Goal: Transaction & Acquisition: Purchase product/service

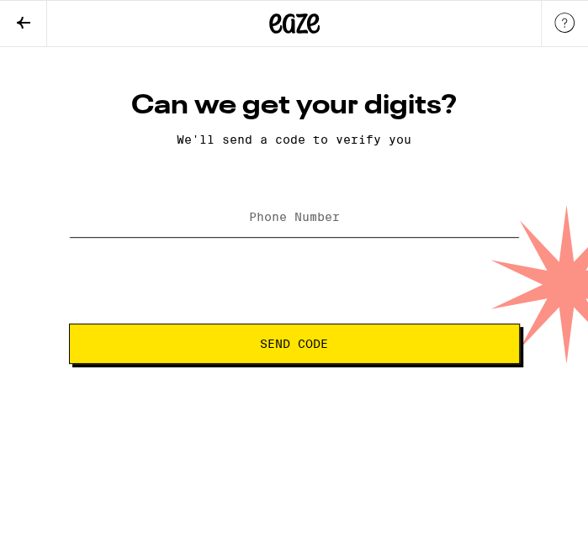
click at [396, 222] on input "Phone Number" at bounding box center [294, 218] width 451 height 38
type input "[PHONE_NUMBER]"
click at [248, 358] on button "Send Code" at bounding box center [294, 344] width 451 height 40
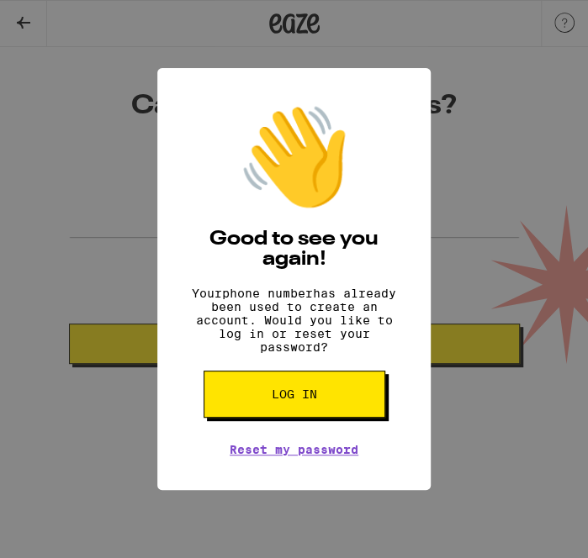
click at [312, 400] on span "Log in" at bounding box center [294, 394] width 45 height 12
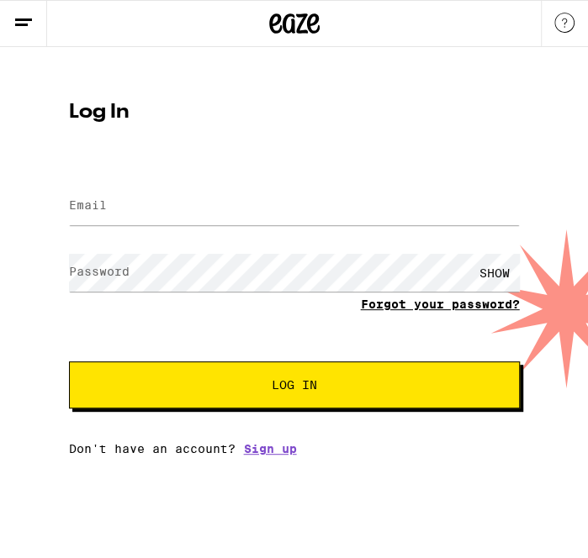
click at [381, 311] on link "Forgot your password?" at bounding box center [440, 304] width 159 height 13
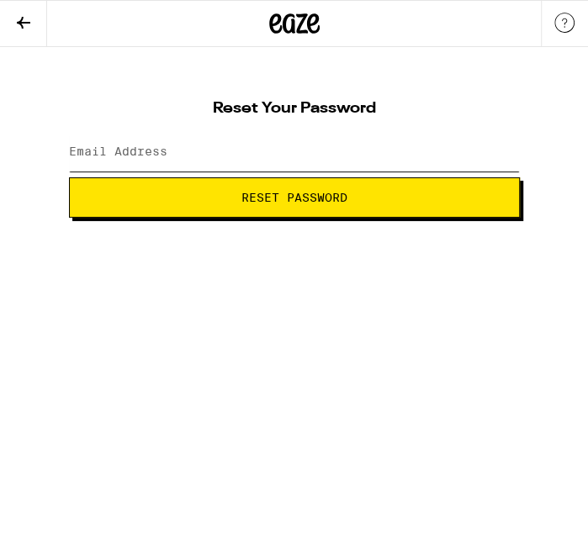
click at [142, 139] on input "Email Address" at bounding box center [294, 153] width 451 height 38
click at [73, 218] on html "Reset Your Password Email Address Reset Password Weed Delivery | Buy THC and CB…" at bounding box center [294, 109] width 588 height 218
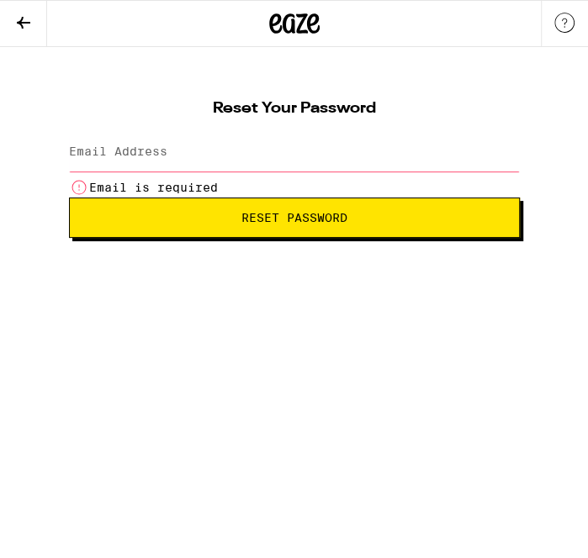
click at [174, 145] on input "Email Address" at bounding box center [294, 153] width 451 height 38
type input "[EMAIL_ADDRESS][DOMAIN_NAME]"
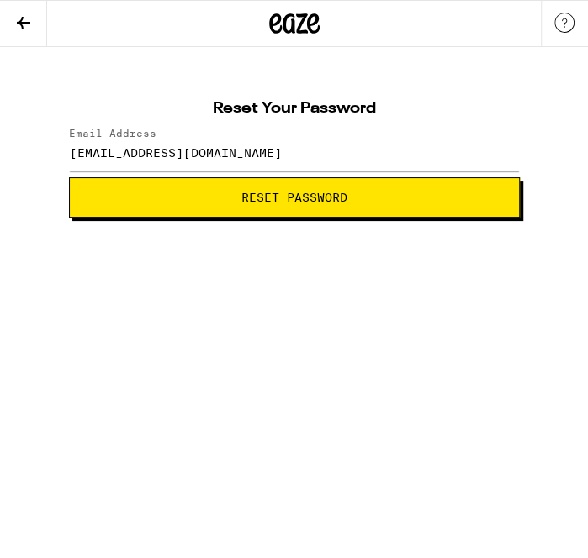
click at [262, 203] on span "Reset Password" at bounding box center [294, 198] width 106 height 12
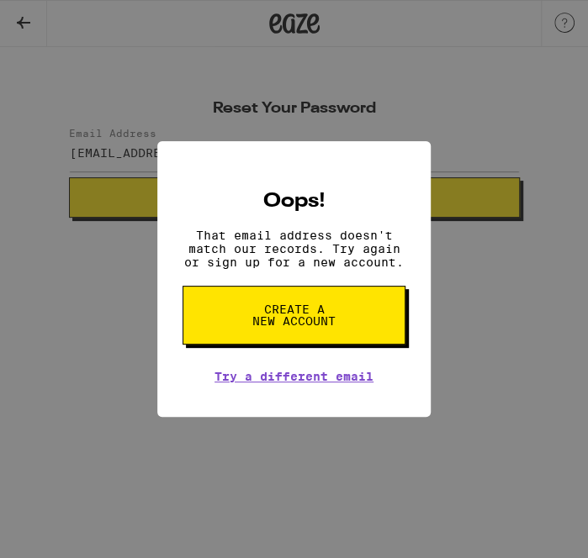
click at [283, 327] on span "Create a new account" at bounding box center [294, 315] width 87 height 24
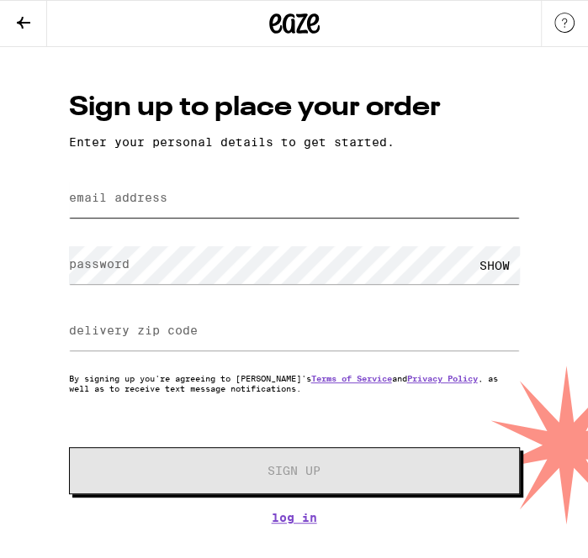
click at [245, 186] on input "email address" at bounding box center [294, 199] width 451 height 38
type input "krisppbacon80@gmail.com"
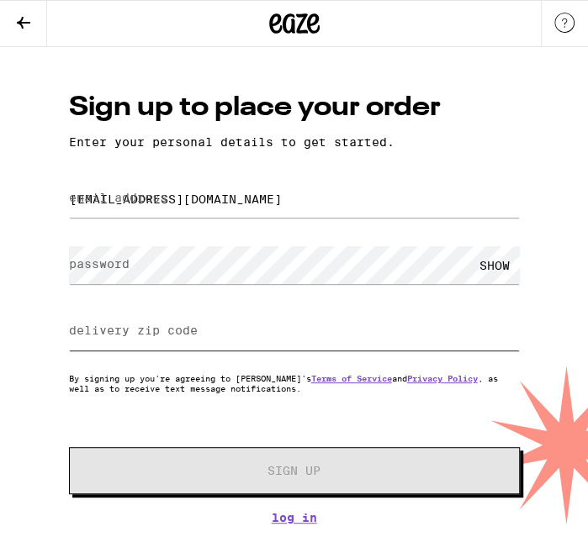
type input "95841"
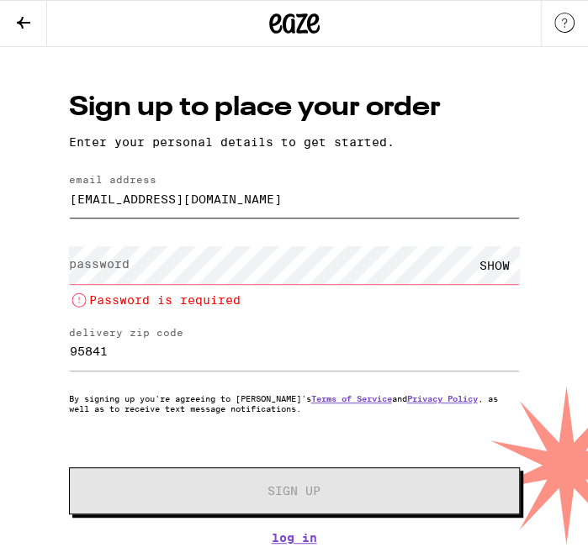
type input "lovejfive@gmail.com"
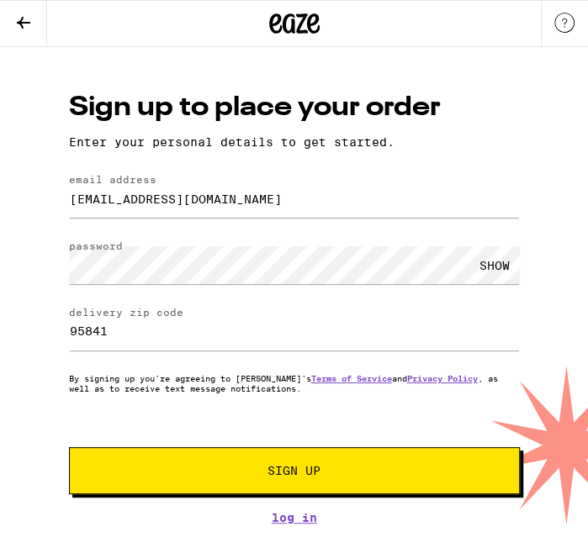
click at [185, 477] on span "Sign Up" at bounding box center [294, 471] width 335 height 12
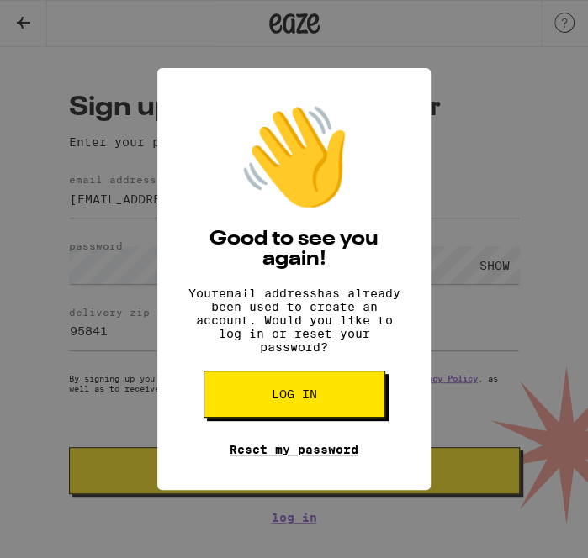
click at [257, 456] on link "Reset my password" at bounding box center [294, 449] width 129 height 13
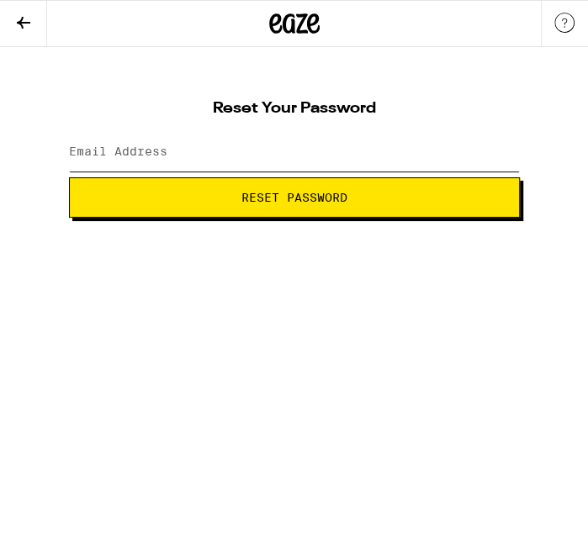
click at [155, 141] on input "Email Address" at bounding box center [294, 153] width 451 height 38
type input "kikistaywoke80@outlook.com"
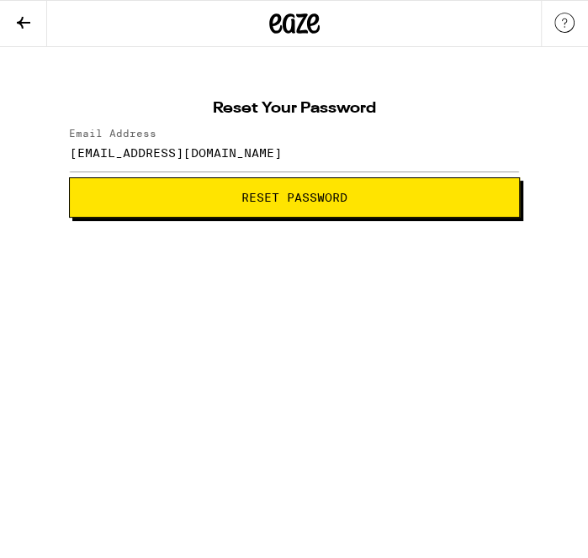
click at [166, 214] on button "Reset Password" at bounding box center [294, 197] width 451 height 40
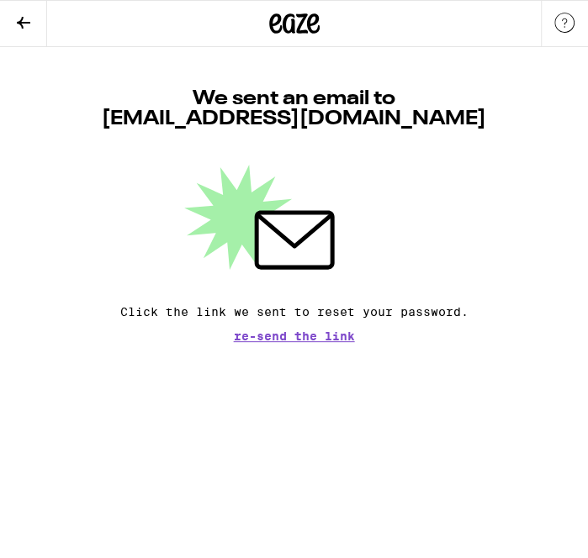
click at [15, 24] on icon at bounding box center [23, 23] width 20 height 20
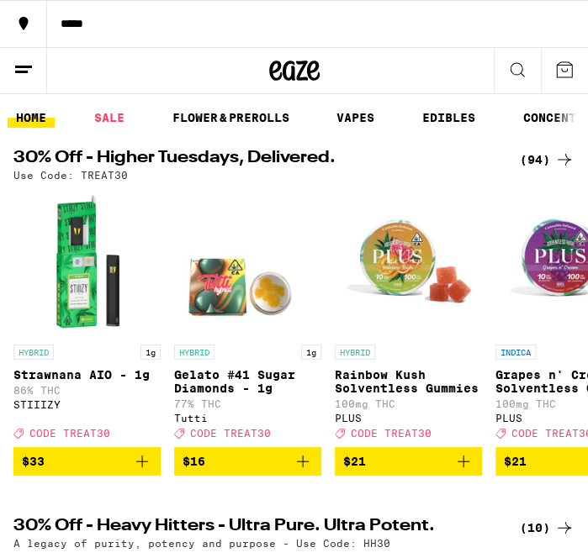
click at [23, 69] on icon at bounding box center [23, 70] width 20 height 20
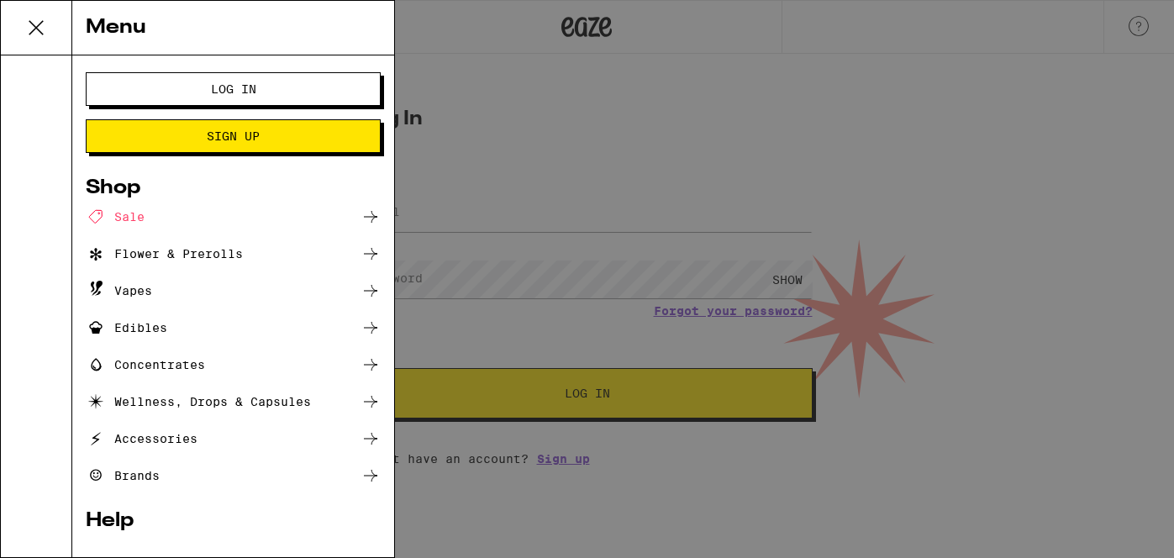
click at [129, 97] on button "Log In" at bounding box center [233, 89] width 295 height 34
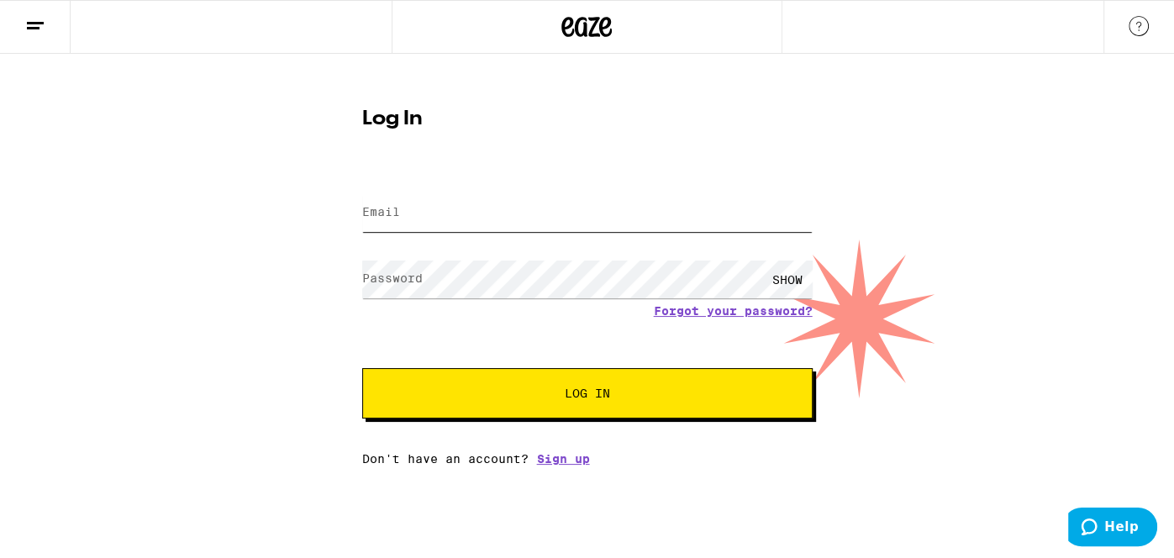
click at [453, 230] on input "Email" at bounding box center [587, 213] width 451 height 38
type input "[EMAIL_ADDRESS][DOMAIN_NAME]"
click at [539, 396] on span "Log In" at bounding box center [587, 394] width 314 height 12
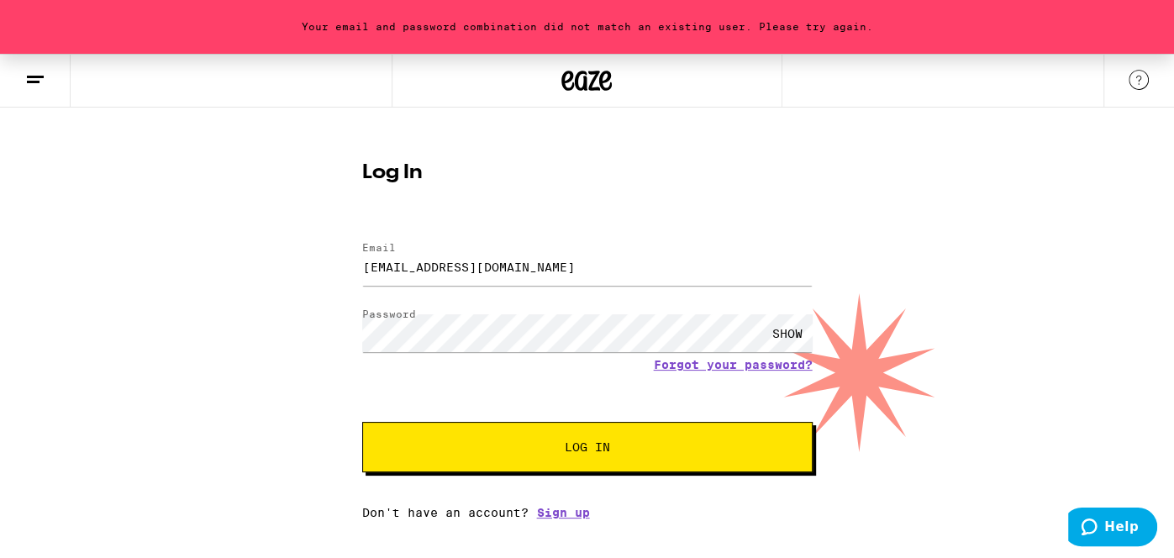
click at [631, 456] on button "Log In" at bounding box center [587, 447] width 451 height 50
click at [801, 330] on div "SHOW" at bounding box center [787, 333] width 50 height 38
click at [362, 422] on button "Log In" at bounding box center [587, 447] width 451 height 50
click at [467, 440] on button "Log In" at bounding box center [587, 447] width 451 height 50
